Goal: Task Accomplishment & Management: Manage account settings

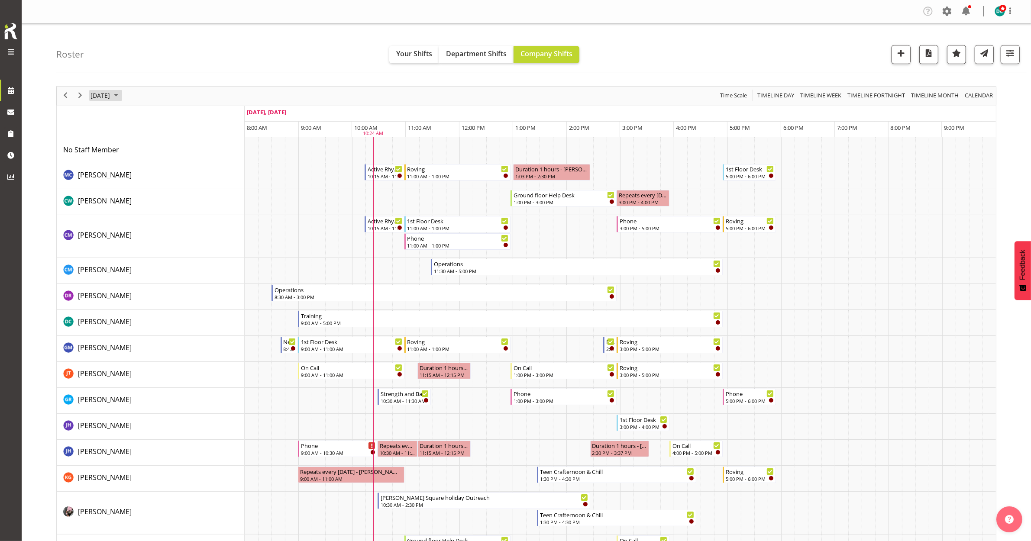
click at [109, 99] on span "[DATE]" at bounding box center [100, 95] width 21 height 11
click at [168, 189] on span "26" at bounding box center [168, 191] width 13 height 13
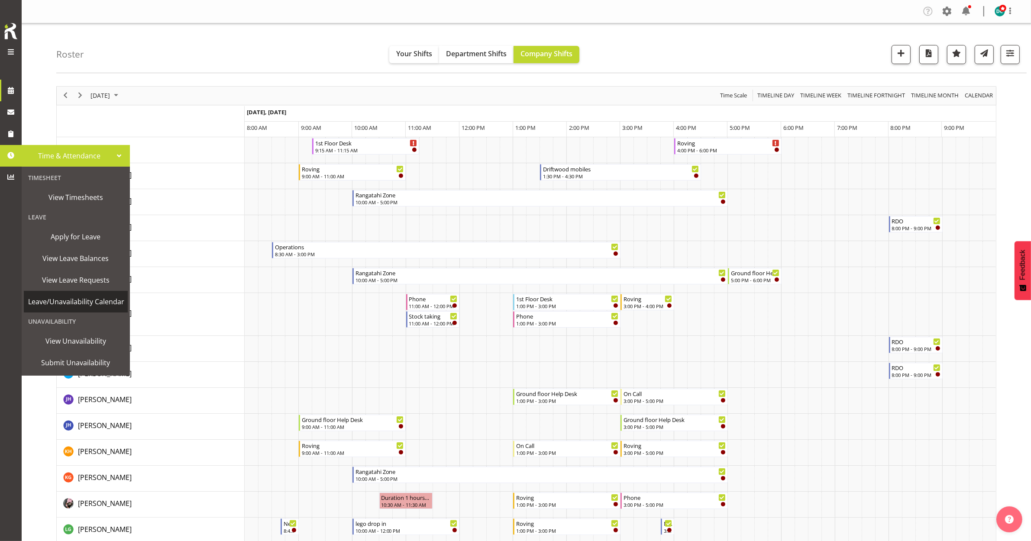
click at [74, 304] on span "Leave/Unavailability Calendar" at bounding box center [76, 301] width 96 height 13
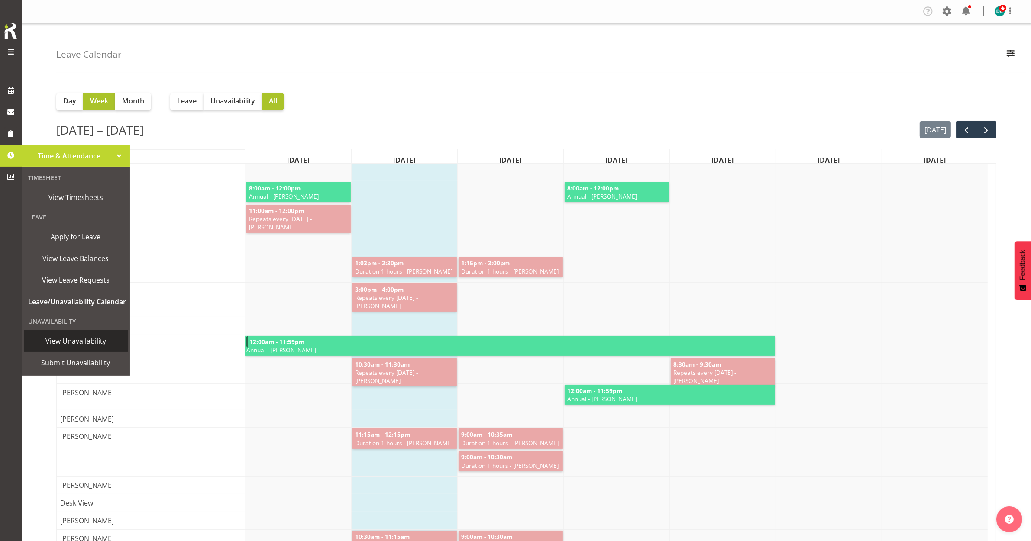
click at [72, 346] on span "View Unavailability" at bounding box center [75, 341] width 95 height 13
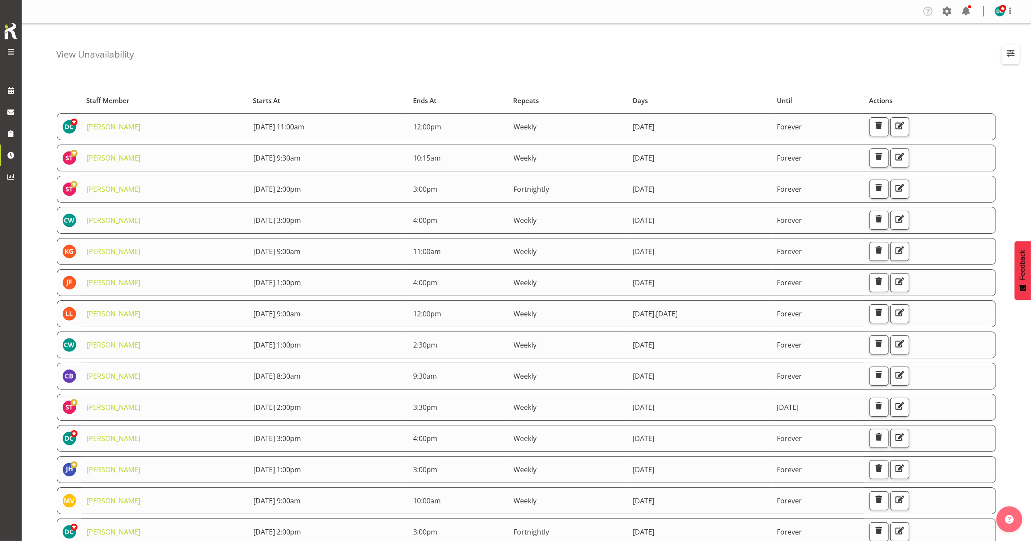
click at [1012, 54] on span "button" at bounding box center [1010, 53] width 11 height 11
click at [904, 97] on input "text" at bounding box center [955, 94] width 116 height 17
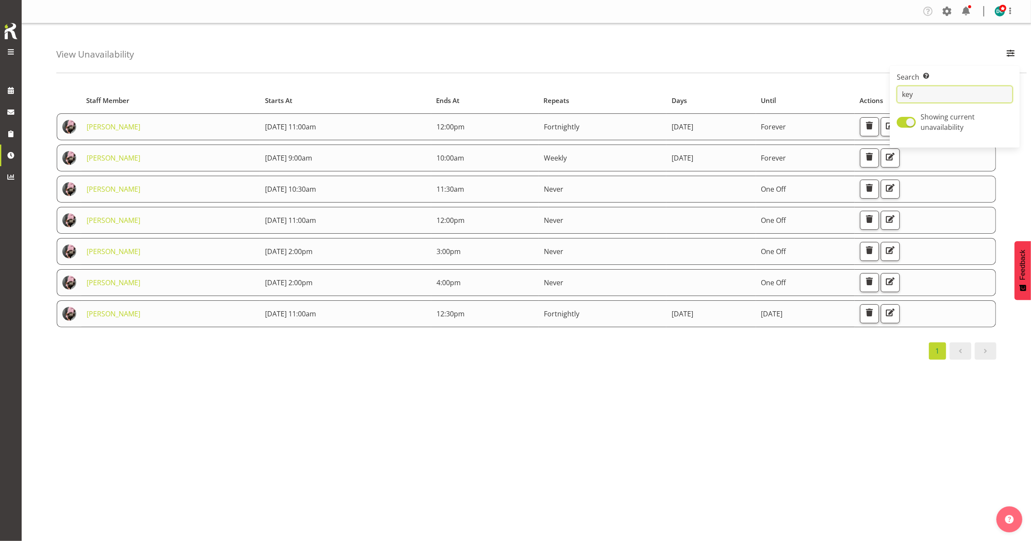
type input "key"
click at [347, 447] on div "Company Settings Roles & Skills Tasks Jobs Employees Locations & Departments Ac…" at bounding box center [526, 270] width 1009 height 541
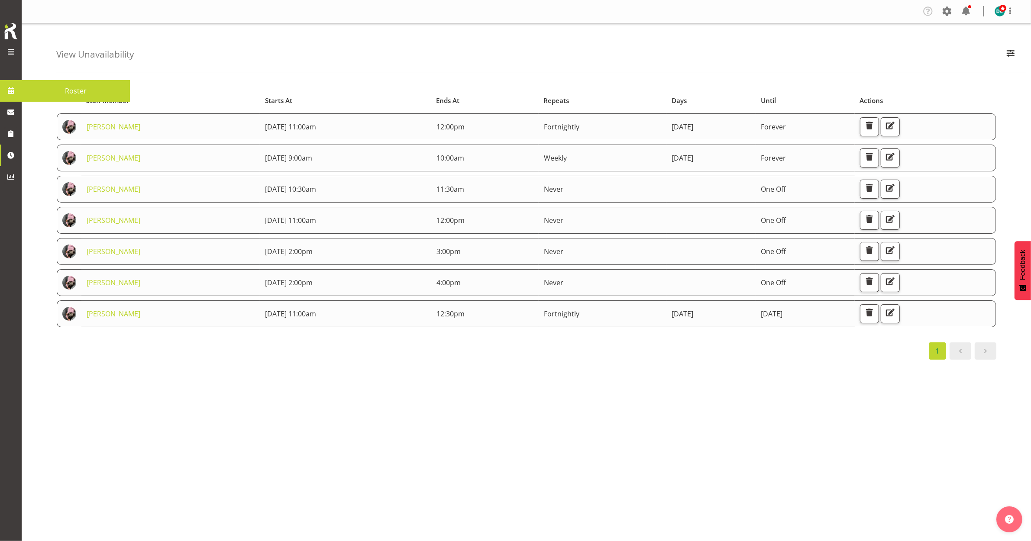
click at [31, 89] on span "Roster" at bounding box center [76, 90] width 100 height 13
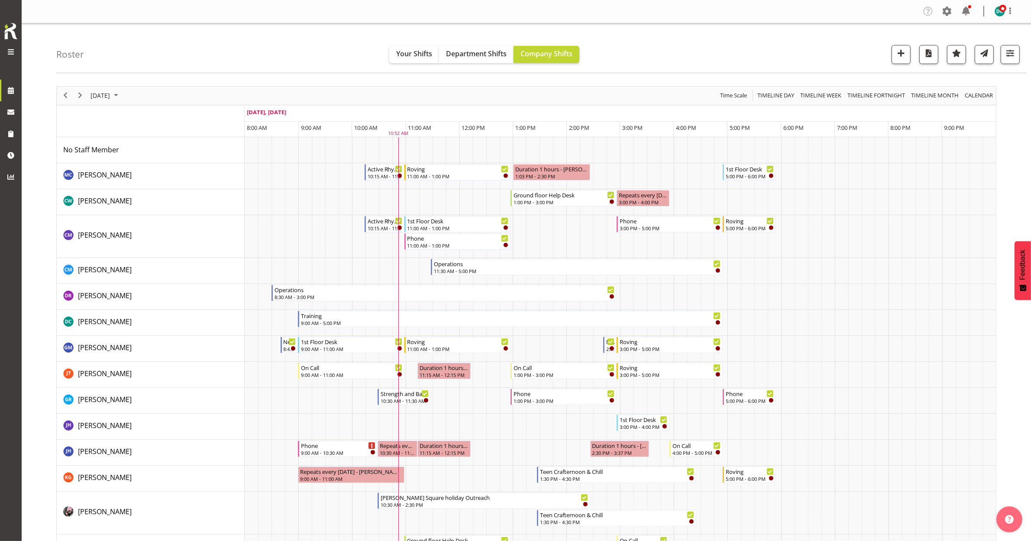
click at [242, 54] on div "Roster Your Shifts Department Shifts Company Shifts All Locations Clear Bluff L…" at bounding box center [541, 48] width 970 height 50
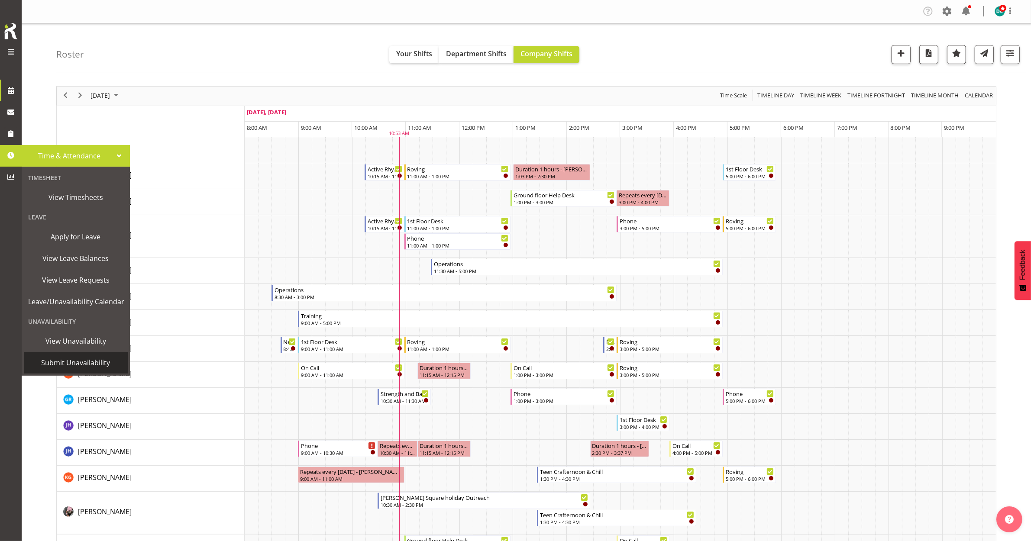
click at [68, 366] on span "Submit Unavailability" at bounding box center [75, 362] width 95 height 13
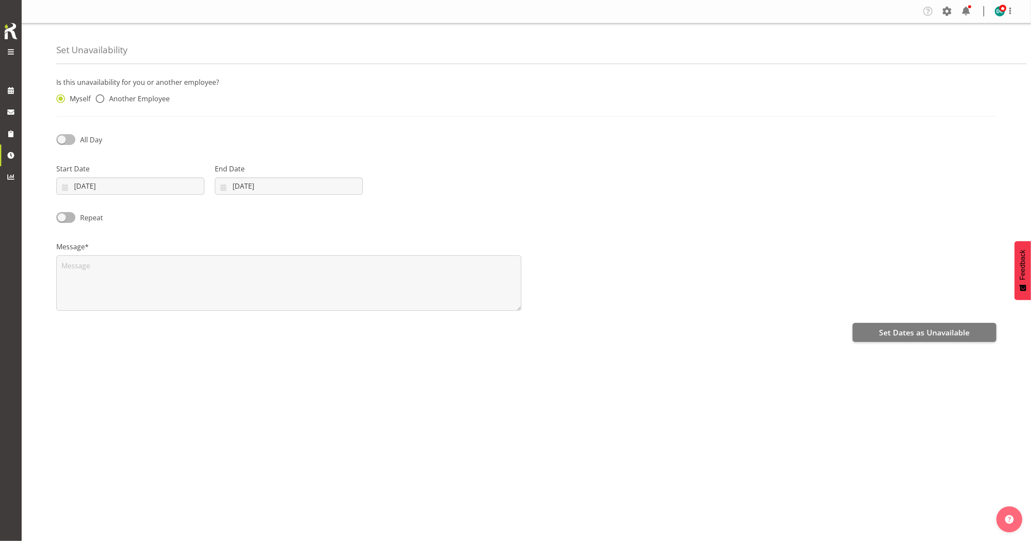
click at [64, 140] on span at bounding box center [65, 139] width 19 height 11
click at [62, 140] on input "All Day" at bounding box center [59, 140] width 6 height 6
checkbox input "true"
click at [12, 89] on span at bounding box center [10, 90] width 13 height 13
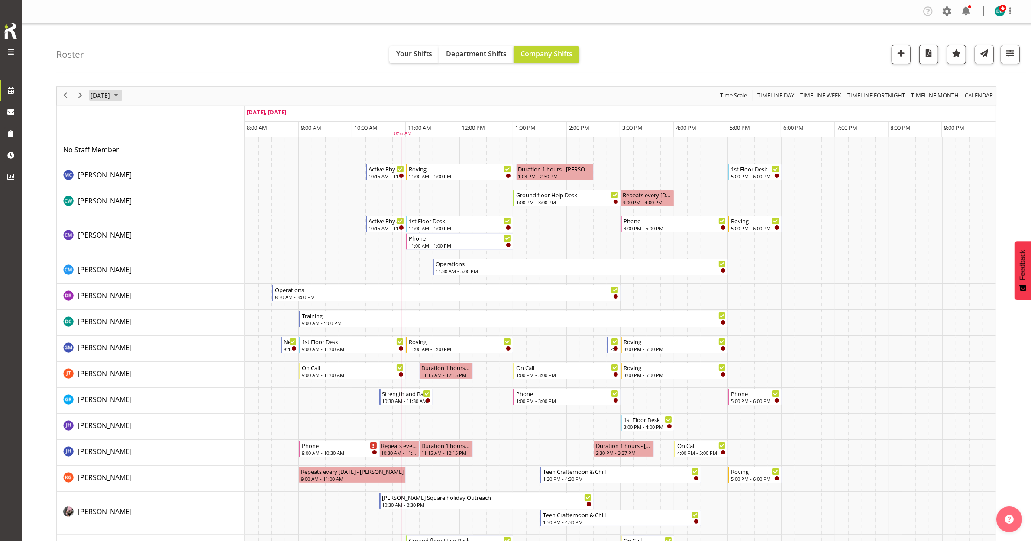
click at [111, 94] on span "[DATE]" at bounding box center [100, 95] width 21 height 11
click at [126, 180] on span "16" at bounding box center [127, 176] width 13 height 13
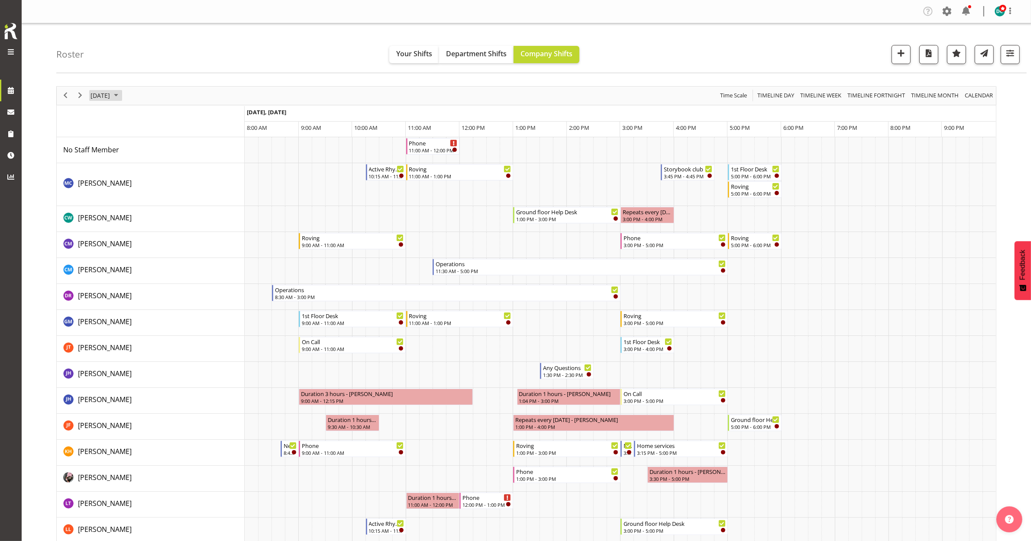
click at [111, 99] on span "September 16, 2025" at bounding box center [100, 95] width 21 height 11
click at [168, 224] on button "Today" at bounding box center [174, 224] width 29 height 12
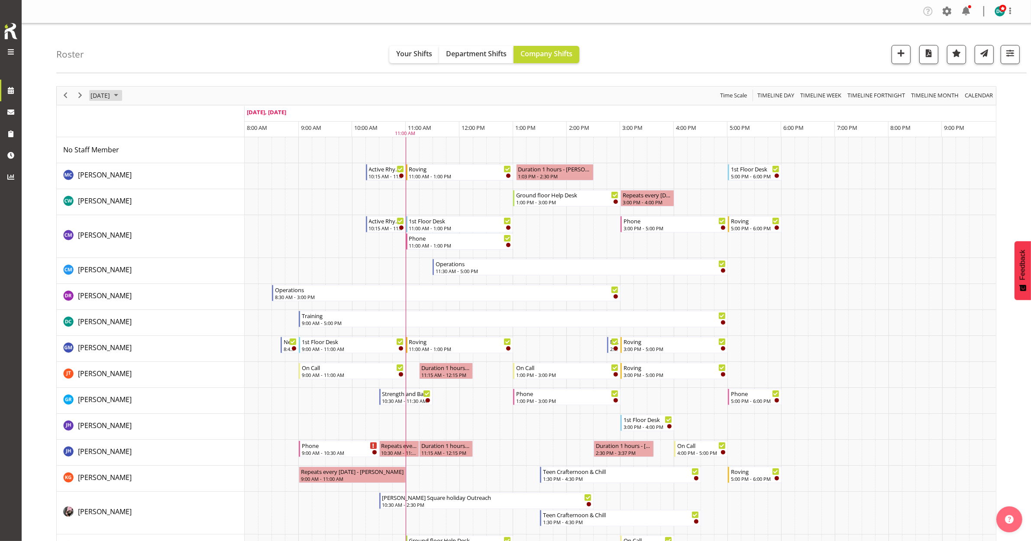
click at [111, 92] on span "September 23, 2025" at bounding box center [100, 95] width 21 height 11
click at [170, 191] on span "26" at bounding box center [168, 191] width 13 height 13
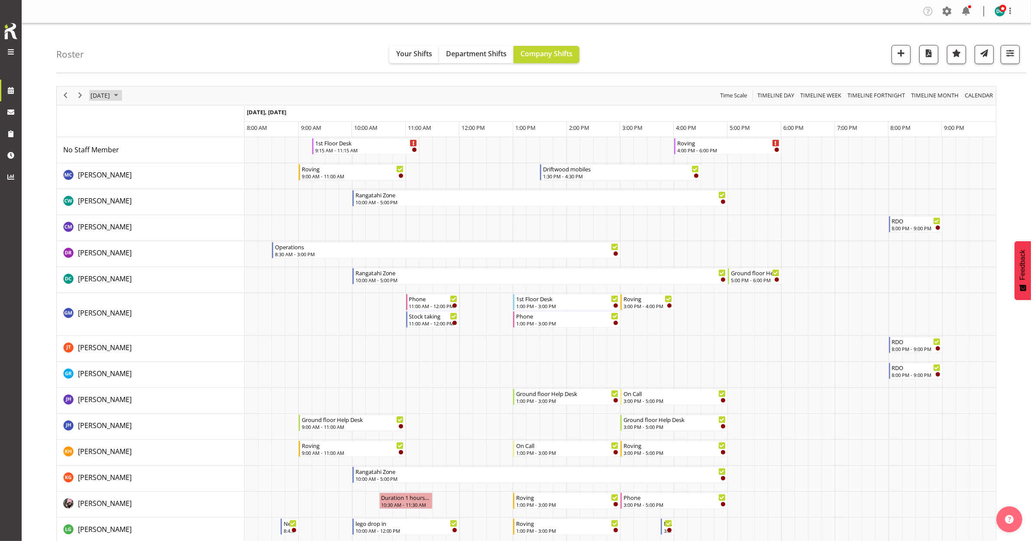
click at [111, 96] on span "September 26, 2025" at bounding box center [100, 95] width 21 height 11
click at [179, 226] on button "[DATE]" at bounding box center [174, 224] width 29 height 12
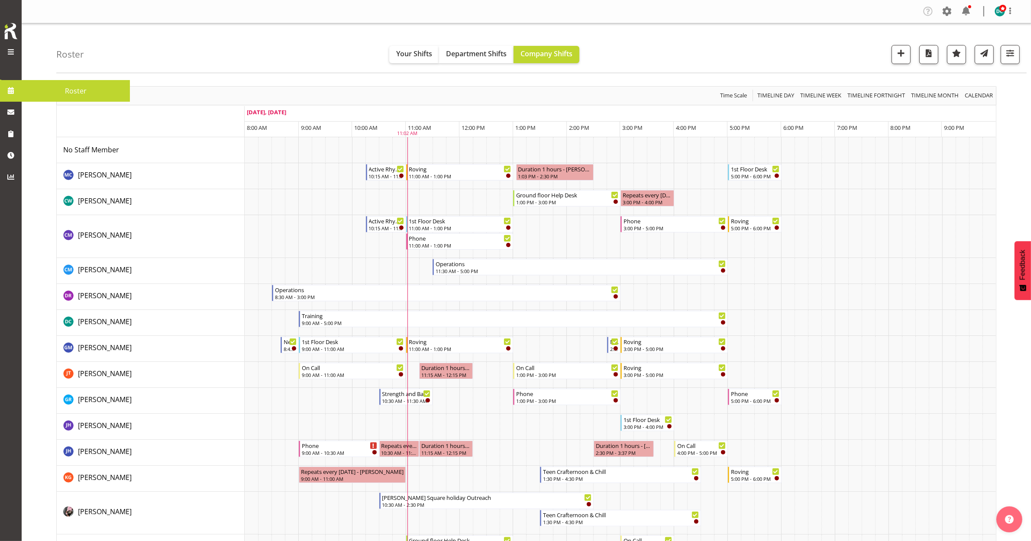
click at [39, 92] on span "Roster" at bounding box center [76, 90] width 100 height 13
click at [996, 16] on img at bounding box center [1000, 11] width 10 height 10
click at [769, 24] on div "Roster Your Shifts Department Shifts Company Shifts All Locations [GEOGRAPHIC_D…" at bounding box center [541, 48] width 970 height 50
click at [947, 9] on span at bounding box center [947, 11] width 14 height 14
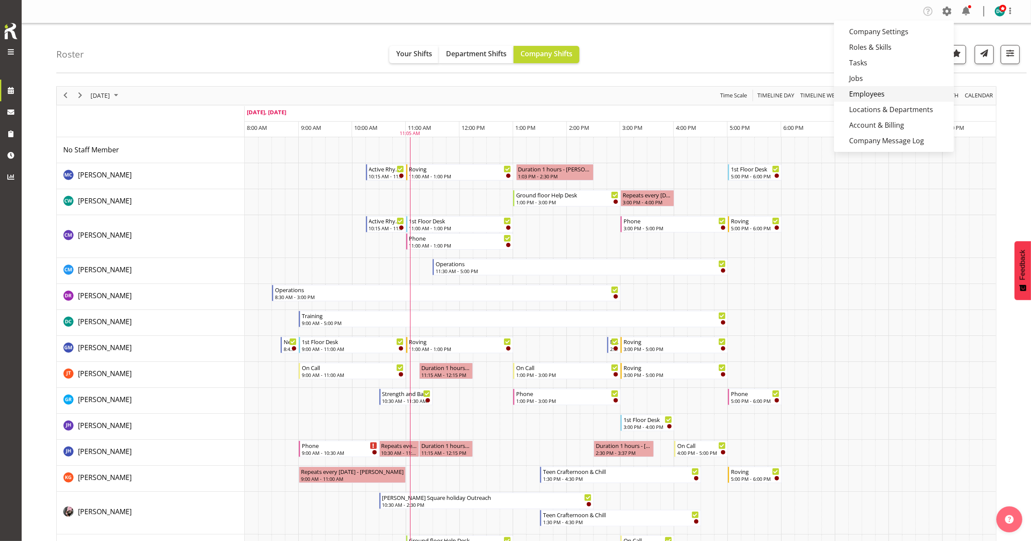
click at [863, 95] on link "Employees" at bounding box center [894, 94] width 120 height 16
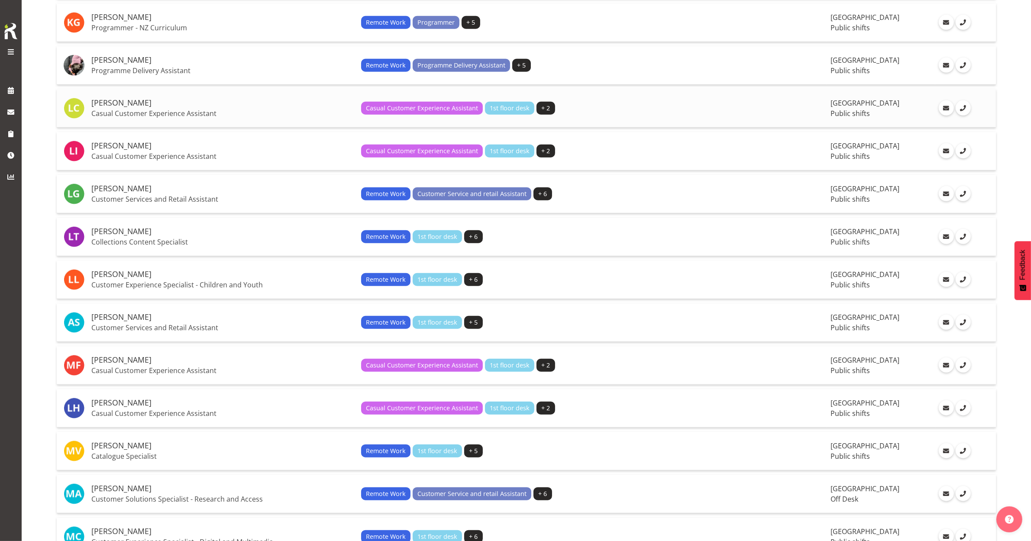
scroll to position [1028, 0]
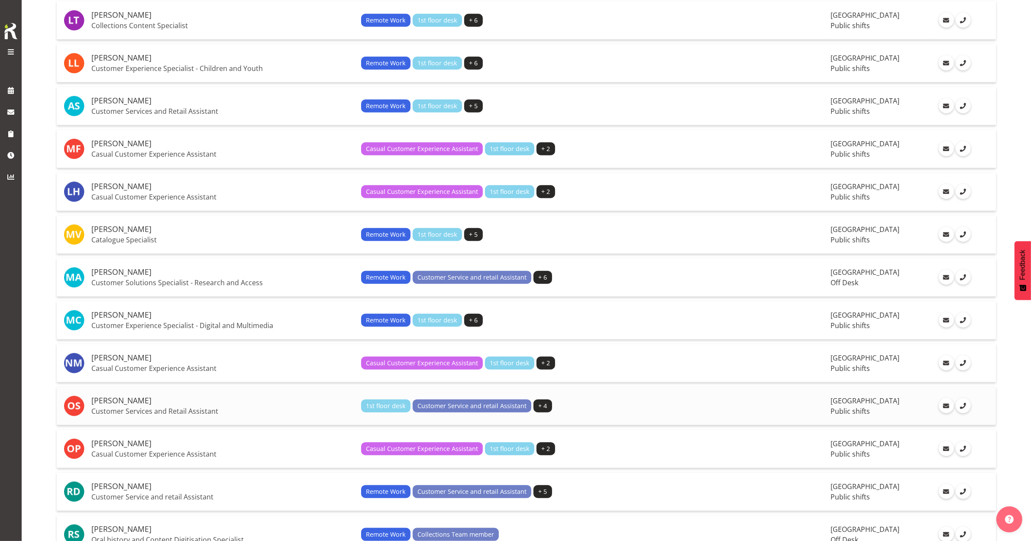
click at [113, 410] on p "Customer Services and Retail Assistant" at bounding box center [222, 411] width 263 height 9
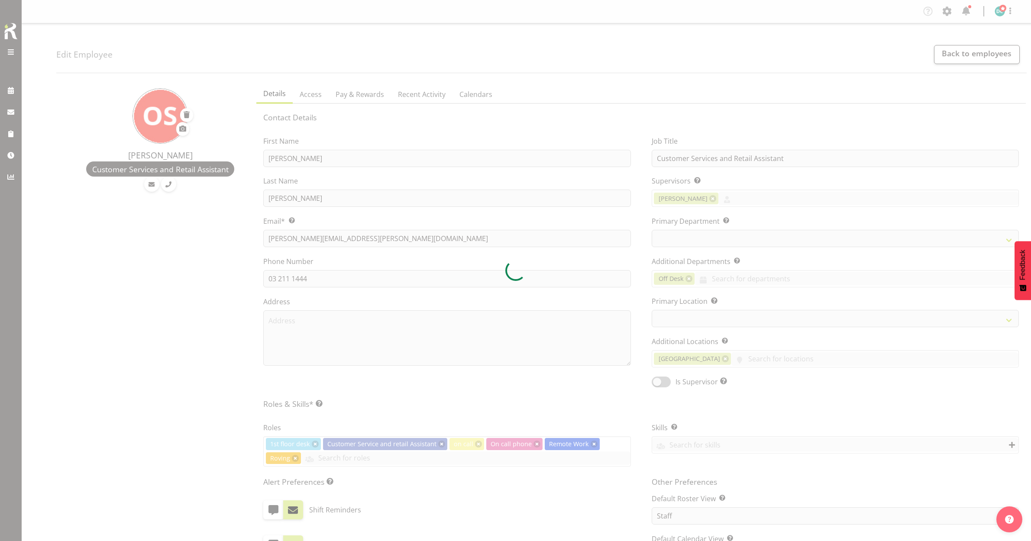
select select "TimelineDay"
select select "921"
select select "1276"
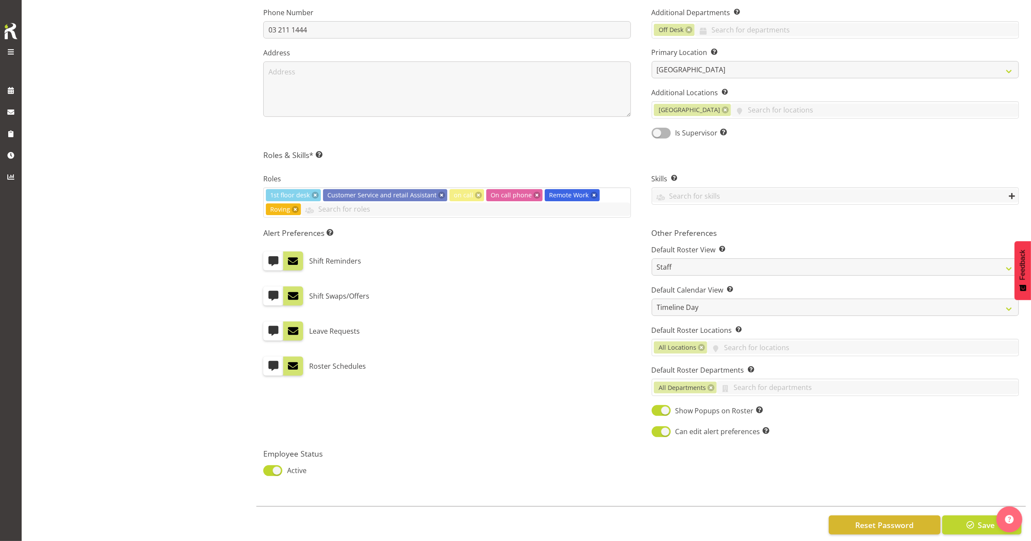
scroll to position [265, 0]
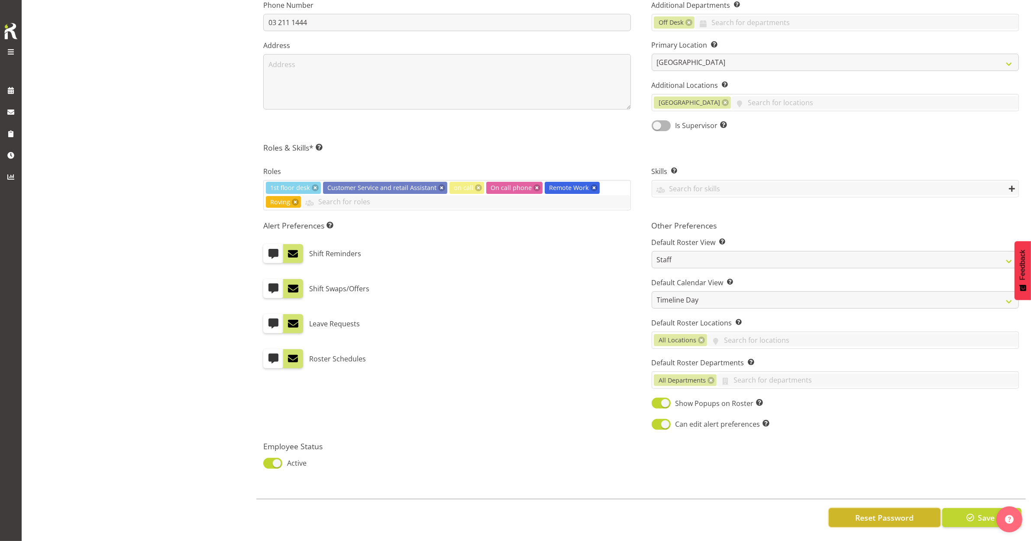
click at [868, 516] on button "Reset Password" at bounding box center [885, 517] width 112 height 19
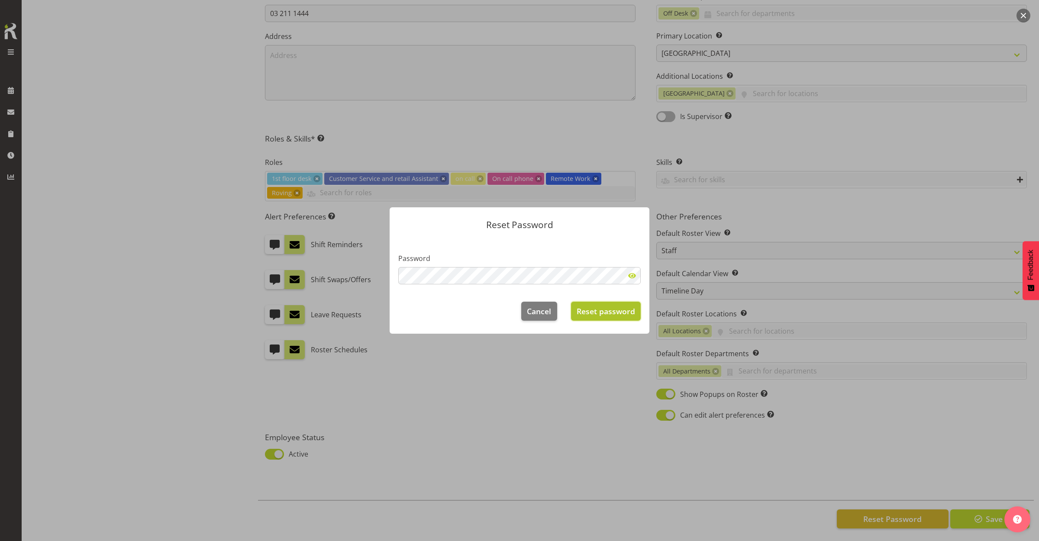
click at [626, 312] on span "Reset password" at bounding box center [606, 311] width 58 height 11
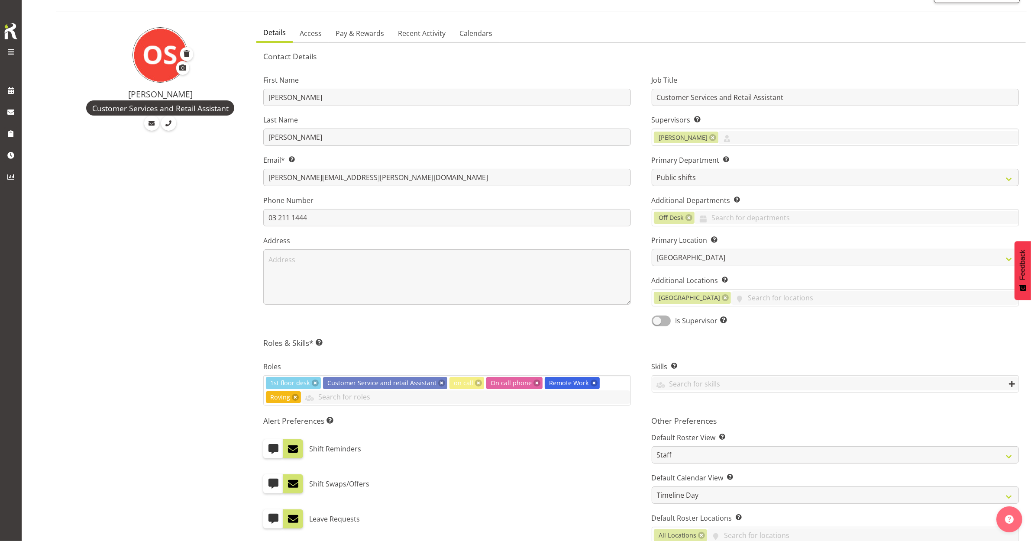
scroll to position [0, 0]
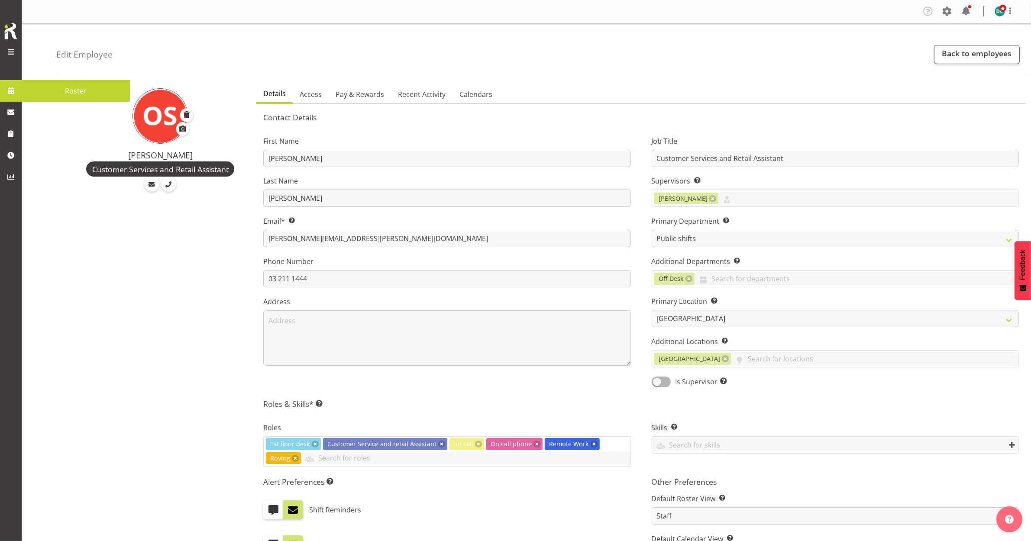
click at [12, 92] on span at bounding box center [10, 90] width 13 height 13
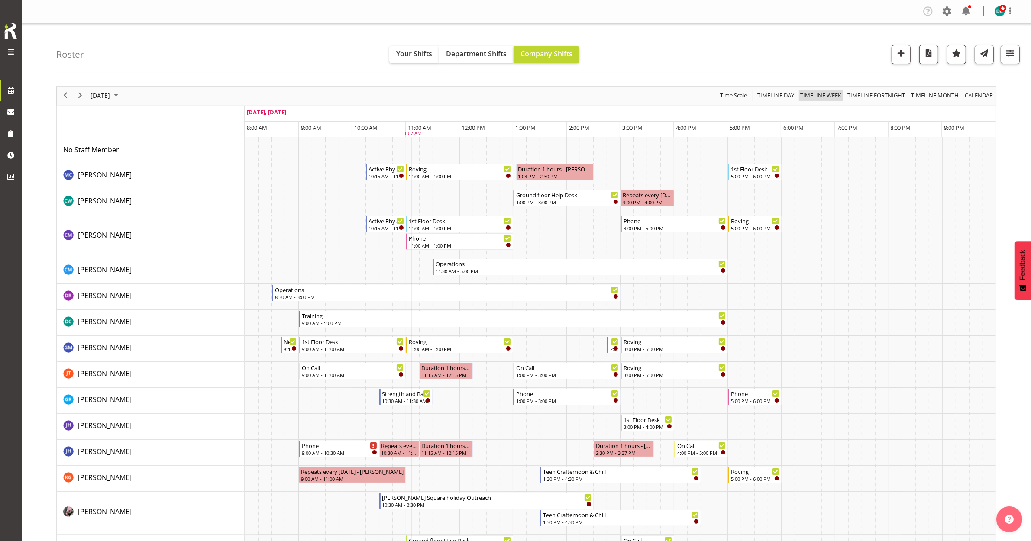
click at [815, 97] on span "Timeline Week" at bounding box center [820, 95] width 43 height 11
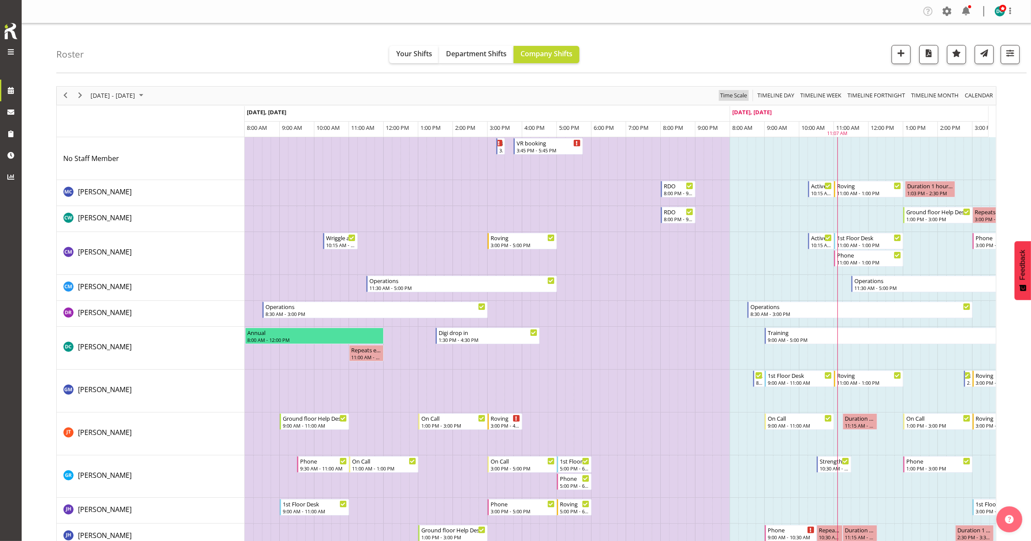
click at [729, 100] on span "Time Scale" at bounding box center [733, 95] width 29 height 11
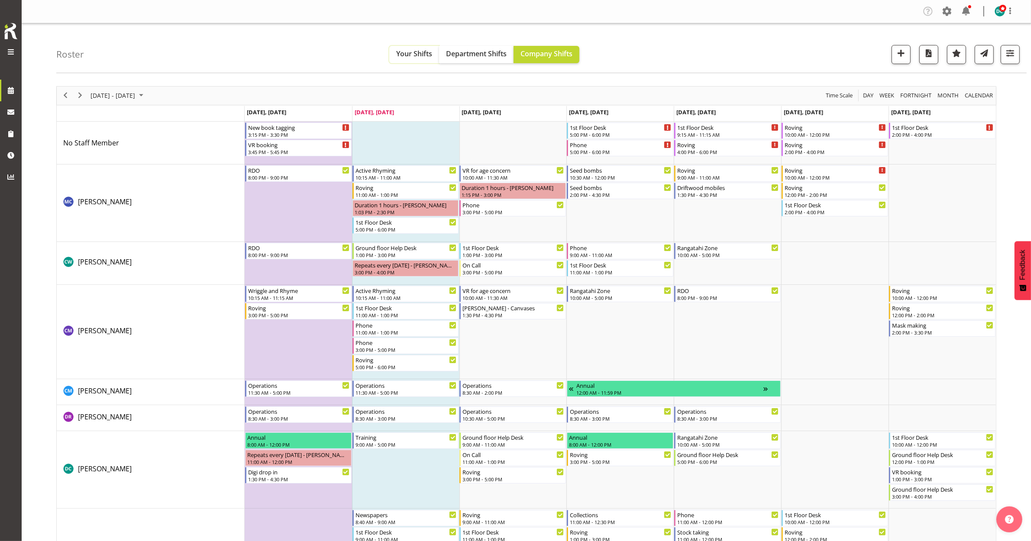
click at [414, 58] on span "Your Shifts" at bounding box center [414, 54] width 36 height 10
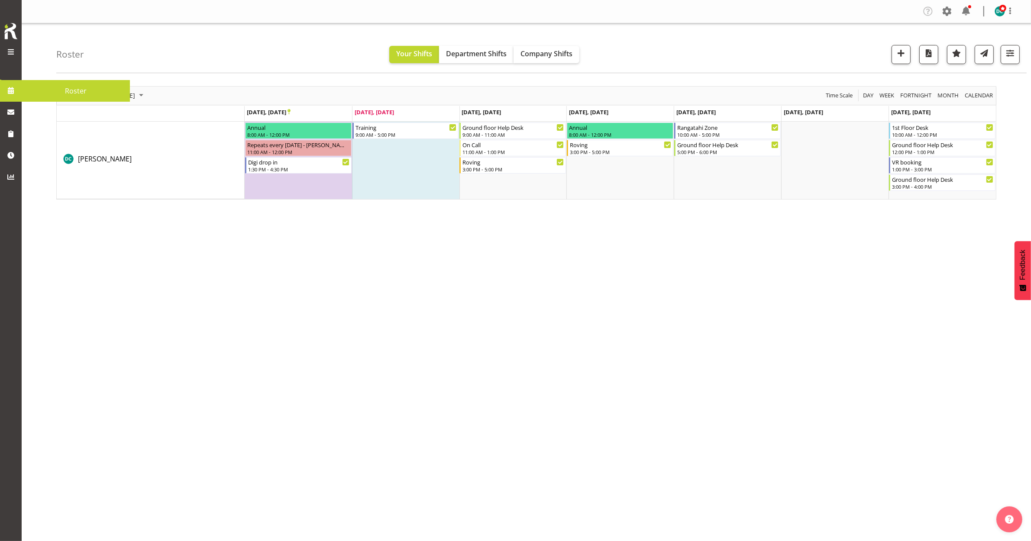
click at [10, 88] on span at bounding box center [10, 90] width 13 height 13
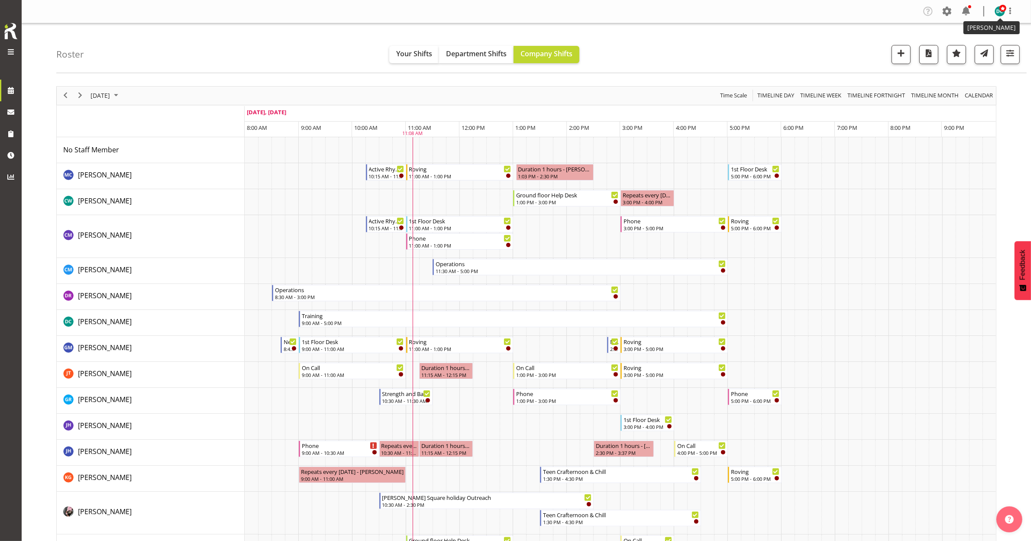
click at [996, 14] on img at bounding box center [1000, 11] width 10 height 10
click at [977, 42] on link "Log Out" at bounding box center [973, 46] width 83 height 16
